Goal: Transaction & Acquisition: Register for event/course

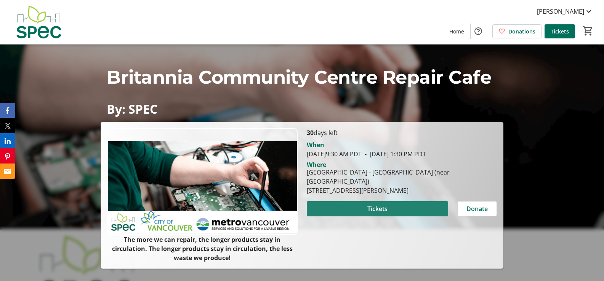
click at [378, 205] on span "Tickets" at bounding box center [377, 209] width 20 height 9
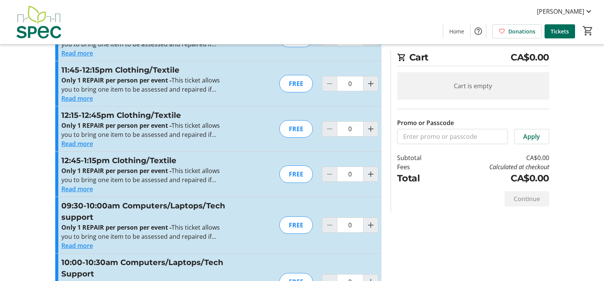
scroll to position [185, 0]
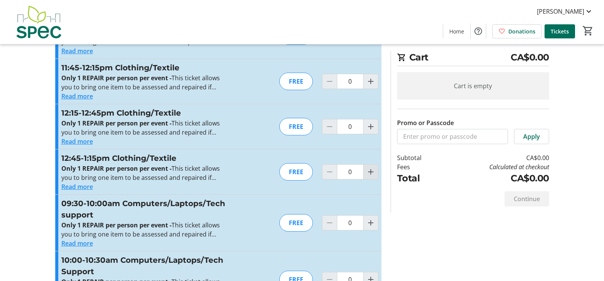
click at [372, 173] on mat-icon "Increment by one" at bounding box center [370, 172] width 9 height 9
type input "1"
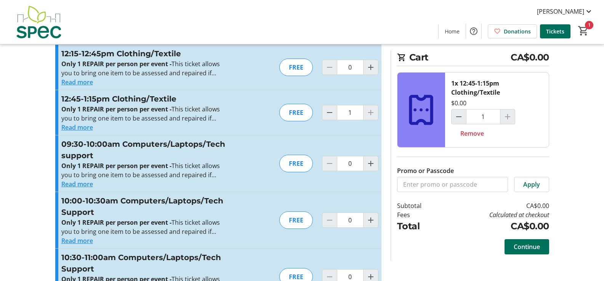
scroll to position [247, 0]
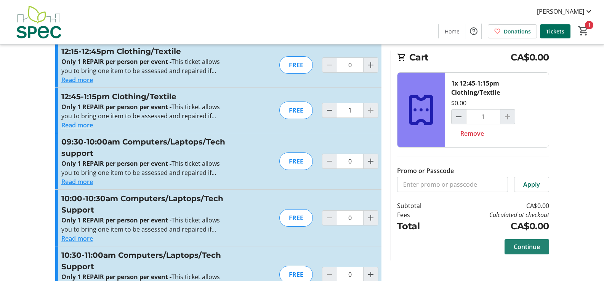
click at [522, 249] on span "Continue" at bounding box center [526, 247] width 26 height 9
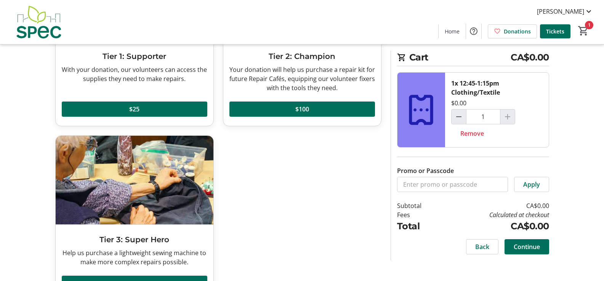
scroll to position [148, 0]
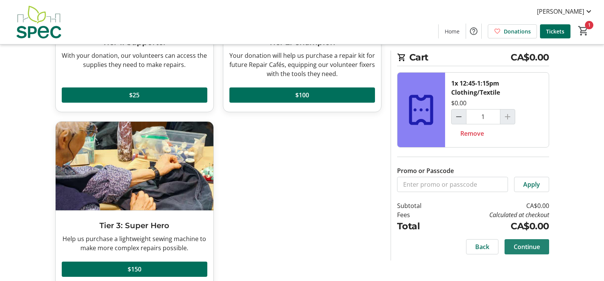
click at [518, 249] on span "Continue" at bounding box center [526, 247] width 26 height 9
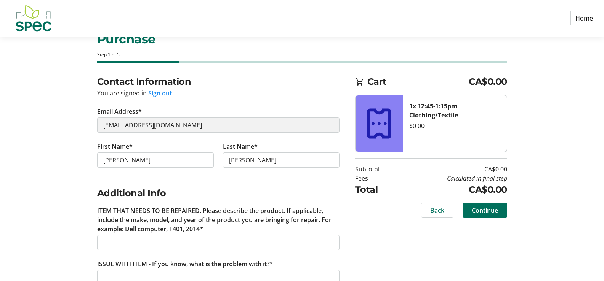
scroll to position [56, 0]
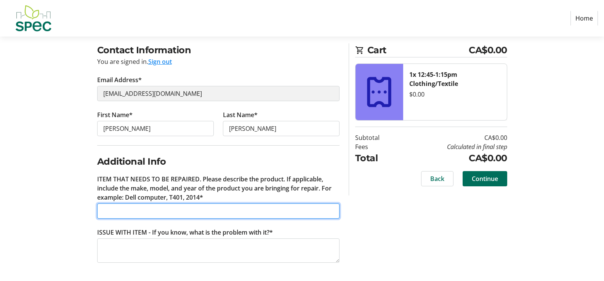
click at [248, 211] on input "ITEM THAT NEEDS TO BE REPAIRED. Please describe the product. If applicable, inc…" at bounding box center [218, 211] width 242 height 15
type input "Adidas jogging jacket"
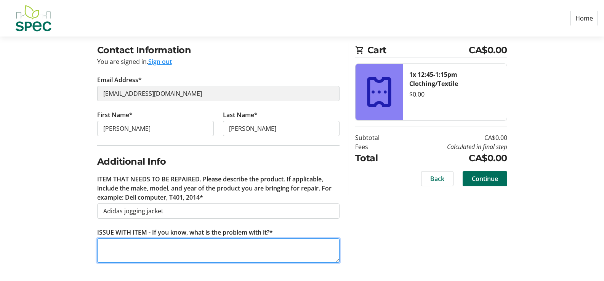
click at [242, 254] on textarea "ISSUE WITH ITEM - If you know, what is the problem with it?*" at bounding box center [218, 251] width 242 height 24
type textarea "Needs zipper replaced"
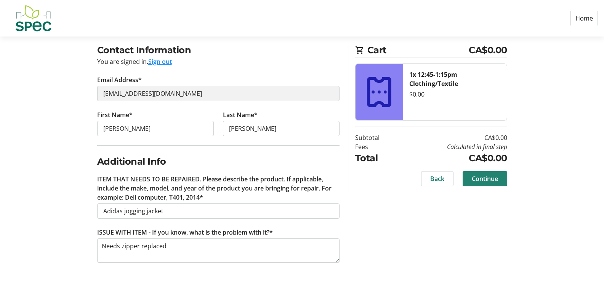
click at [492, 178] on span "Continue" at bounding box center [485, 178] width 26 height 9
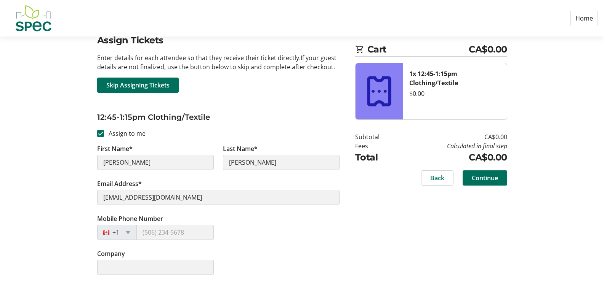
scroll to position [69, 0]
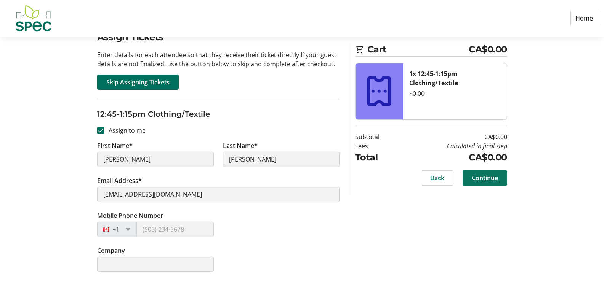
click at [500, 181] on span at bounding box center [484, 178] width 45 height 18
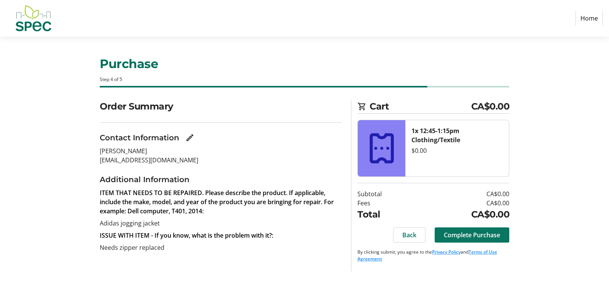
click at [486, 235] on span "Complete Purchase" at bounding box center [472, 235] width 56 height 9
